Goal: Transaction & Acquisition: Book appointment/travel/reservation

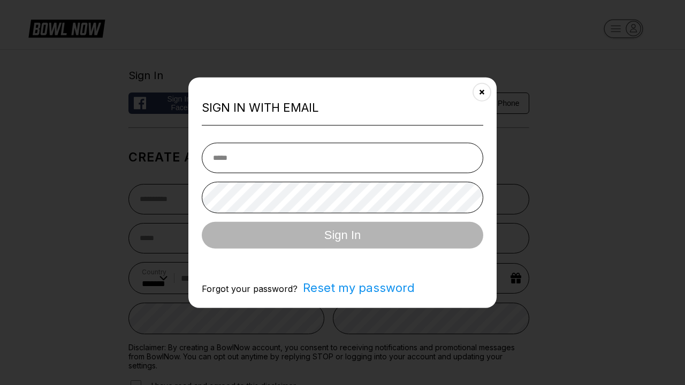
select select "**"
type input "**********"
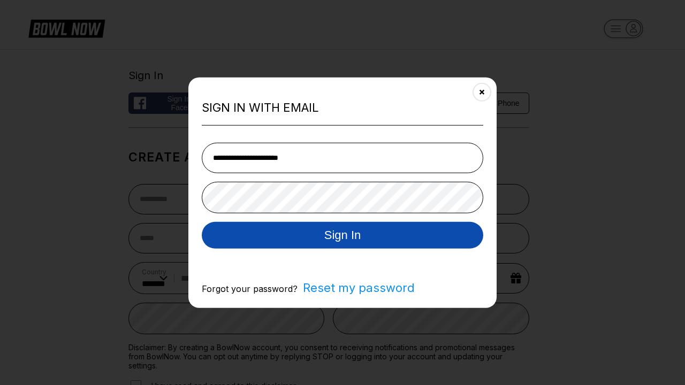
click at [343, 236] on button "Sign In" at bounding box center [343, 235] width 282 height 27
